Goal: Transaction & Acquisition: Purchase product/service

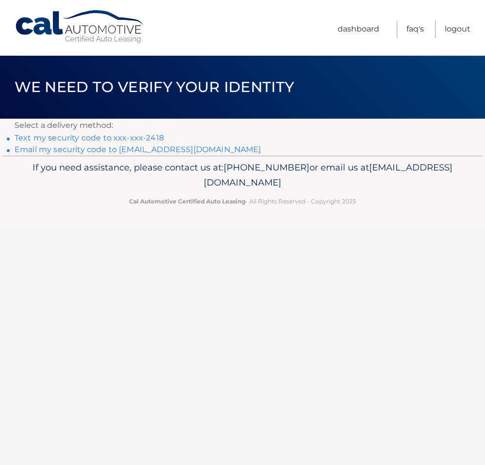
click at [23, 136] on link "Text my security code to xxx-xxx-2418" at bounding box center [89, 137] width 149 height 9
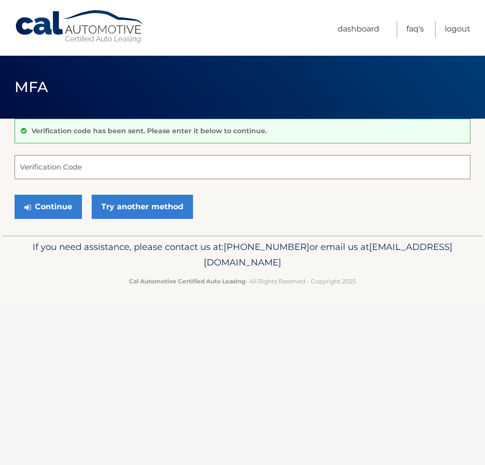
click at [62, 170] on input "Verification Code" at bounding box center [242, 167] width 455 height 24
click at [61, 170] on input "Verification Code" at bounding box center [242, 167] width 455 height 24
click at [55, 171] on input "Verification Code" at bounding box center [242, 167] width 455 height 24
type input "677920"
click at [54, 205] on button "Continue" at bounding box center [48, 207] width 67 height 24
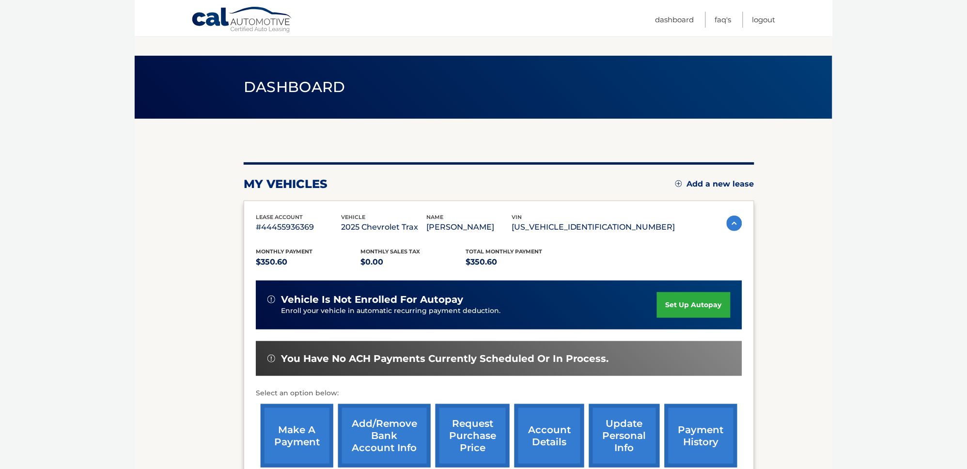
scroll to position [117, 0]
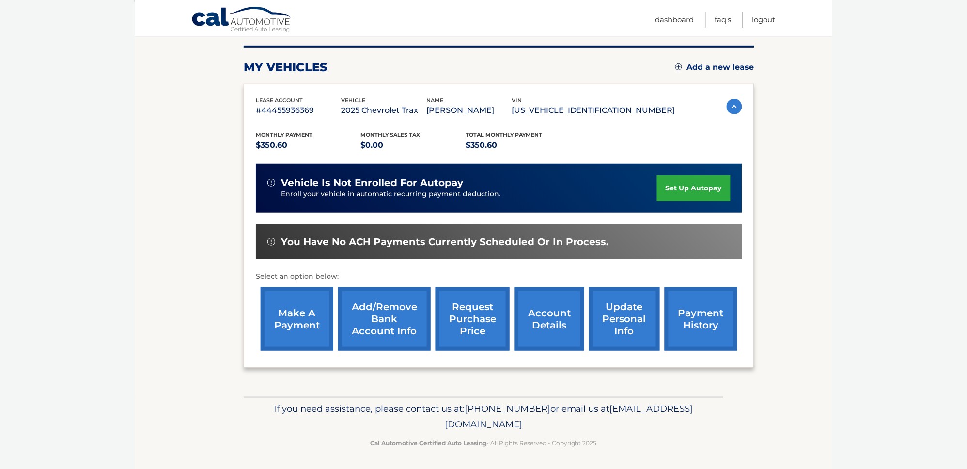
click at [303, 306] on link "make a payment" at bounding box center [297, 318] width 73 height 63
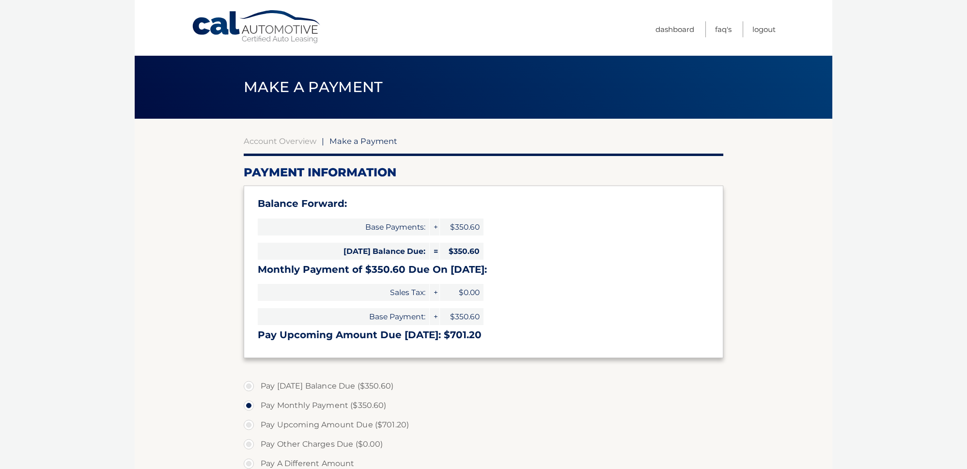
select select "MDA2MmZiNjYtYjJhZS00ZWY5LWFmODktYjc5YTNiMjIyNDVj"
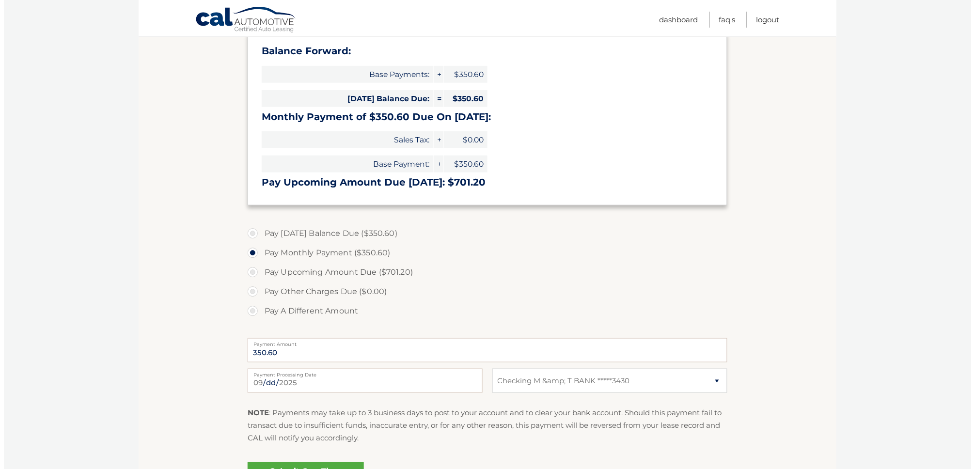
scroll to position [264, 0]
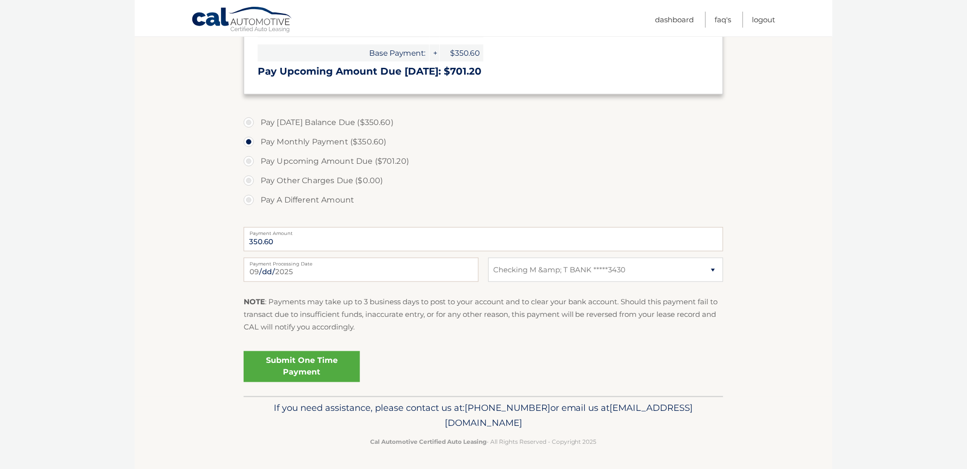
click at [273, 363] on link "Submit One Time Payment" at bounding box center [302, 366] width 116 height 31
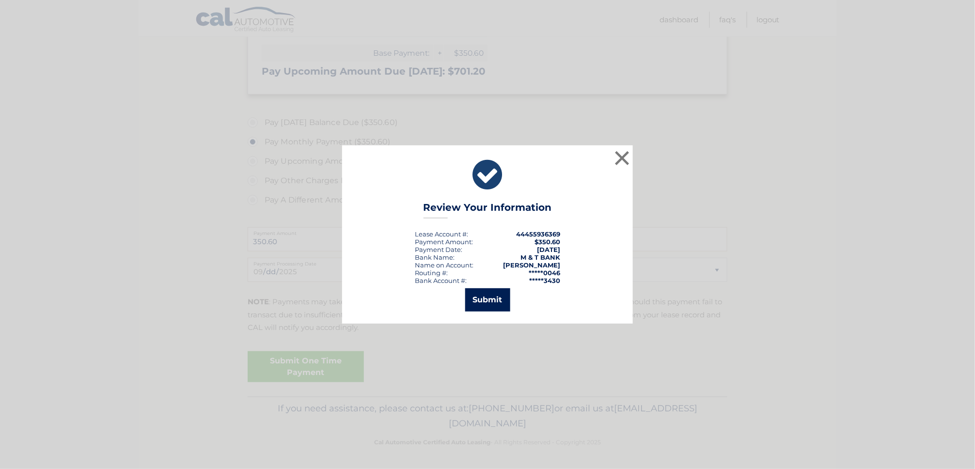
click at [487, 297] on button "Submit" at bounding box center [487, 299] width 45 height 23
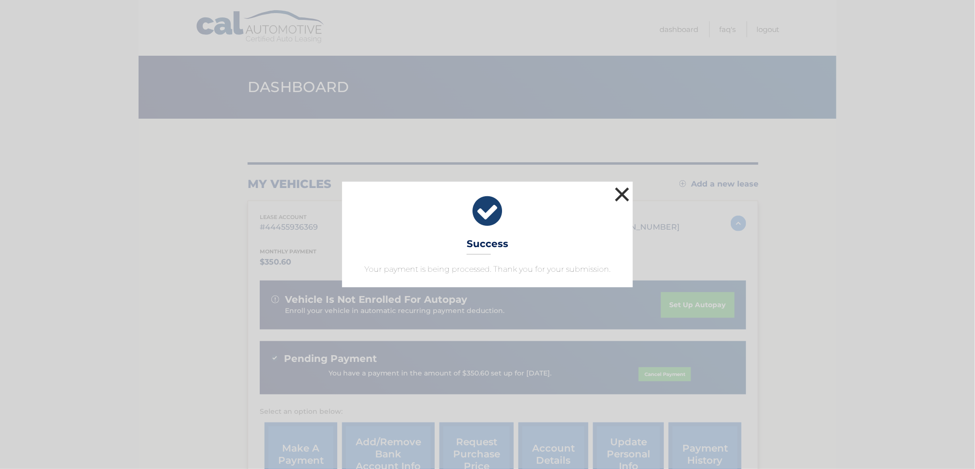
click at [619, 191] on button "×" at bounding box center [621, 194] width 19 height 19
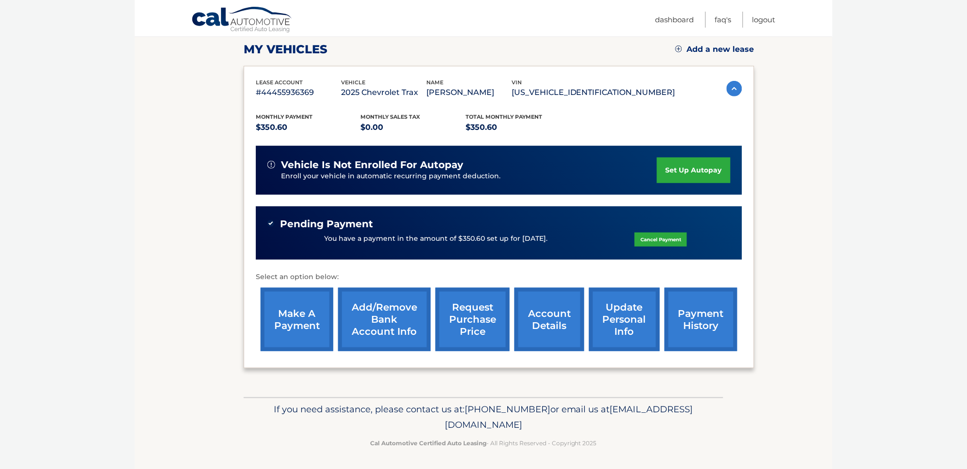
scroll to position [84, 0]
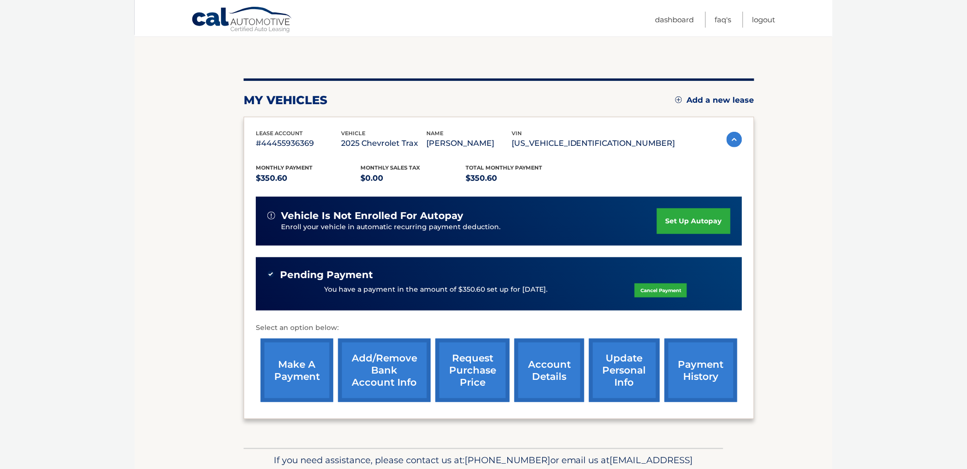
click at [727, 140] on img at bounding box center [735, 140] width 16 height 16
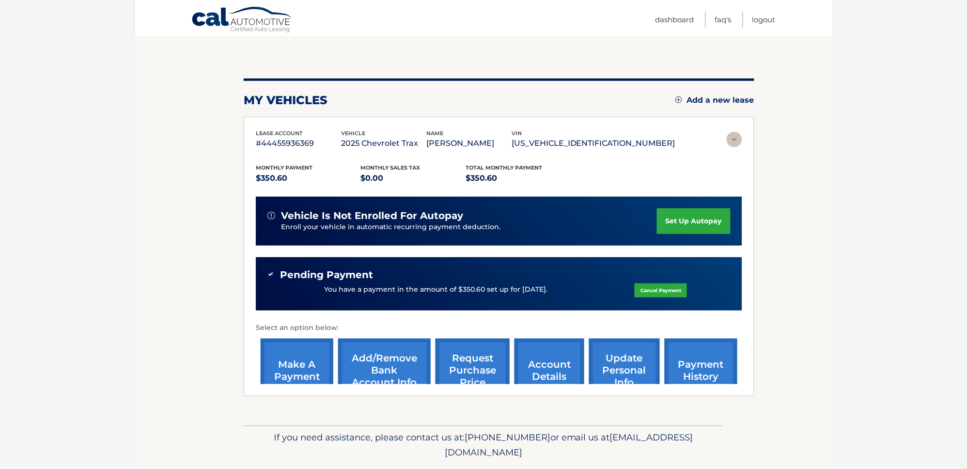
scroll to position [0, 0]
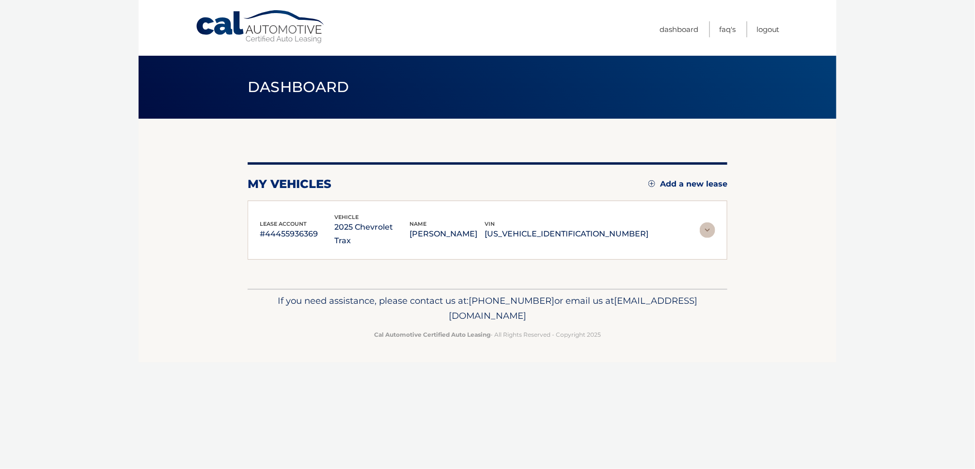
click at [705, 224] on img at bounding box center [708, 230] width 16 height 16
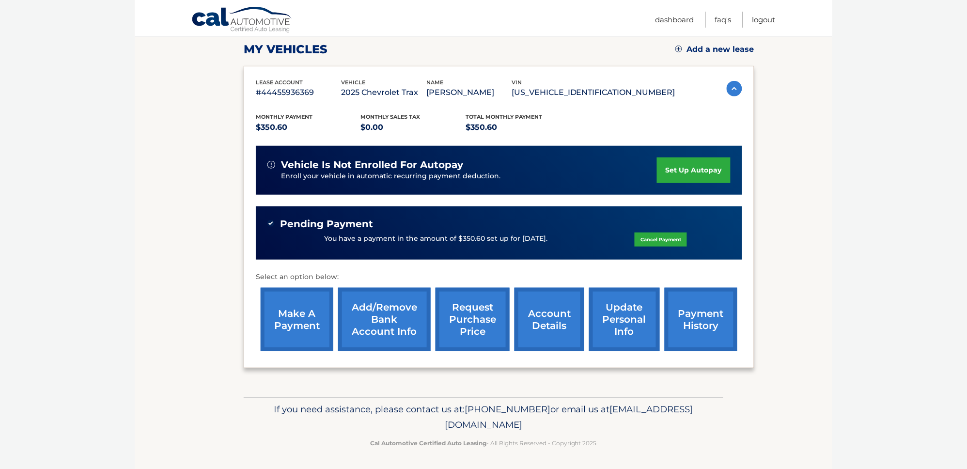
scroll to position [84, 0]
